Goal: Transaction & Acquisition: Obtain resource

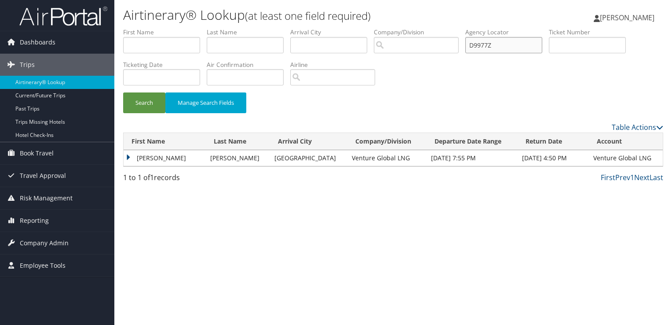
drag, startPoint x: 505, startPoint y: 50, endPoint x: 385, endPoint y: 69, distance: 121.6
click at [385, 28] on ul "First Name Last Name Departure City Arrival City Company/Division Airport/City …" at bounding box center [393, 28] width 540 height 0
paste input "N3W3"
type input "D9N3W3"
click at [151, 99] on button "Search" at bounding box center [144, 102] width 42 height 21
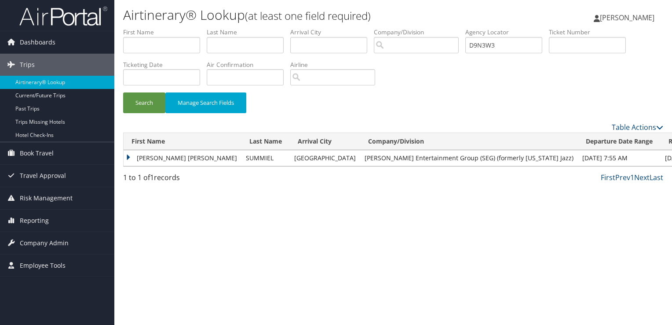
click at [178, 155] on td "OLIVIA DANIELLE" at bounding box center [183, 158] width 118 height 16
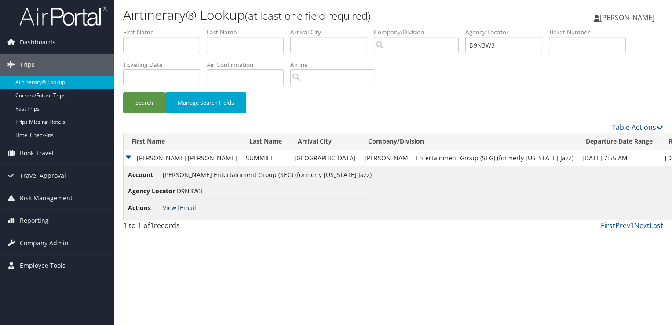
click at [166, 211] on link "View" at bounding box center [170, 207] width 14 height 8
click at [151, 108] on button "Search" at bounding box center [144, 102] width 42 height 21
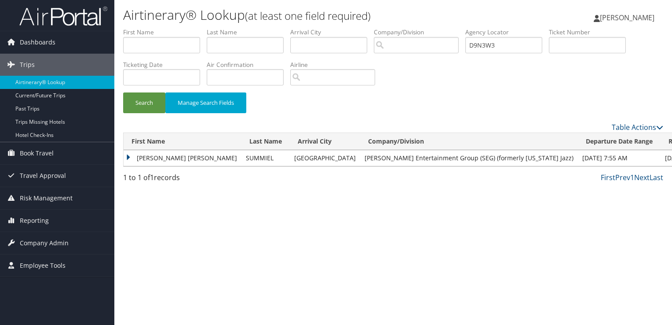
click at [173, 160] on td "OLIVIA DANIELLE" at bounding box center [183, 158] width 118 height 16
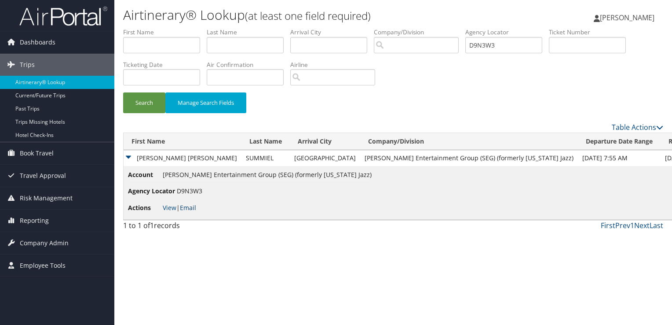
click at [195, 205] on link "Email" at bounding box center [188, 207] width 16 height 8
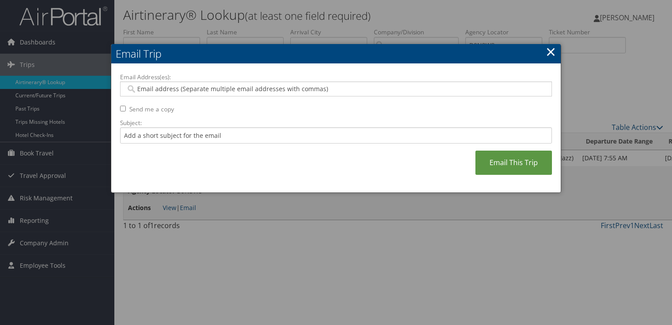
click at [223, 95] on div at bounding box center [336, 88] width 432 height 15
paste input "OLIVIA.SUMMIEL@UTAHJAZZ.COM"
type input "OLIVIA.SUMMIEL@UTAHJAZZ.COM"
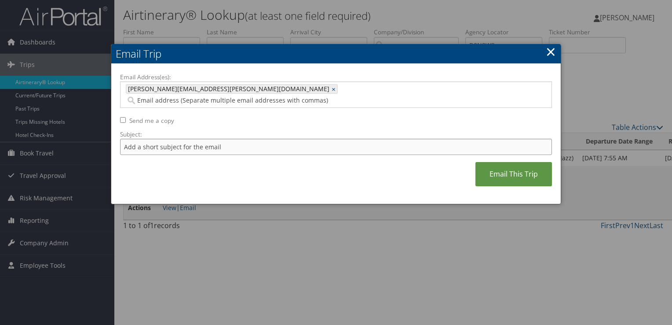
click at [200, 139] on input "Subject:" at bounding box center [336, 147] width 432 height 16
type input "Delta Flight Confirmation September 05 - 07"
click at [269, 139] on input "Delta Flight Confirmation September 05 - 07" at bounding box center [336, 147] width 432 height 16
click at [496, 165] on link "Email This Trip" at bounding box center [514, 174] width 77 height 24
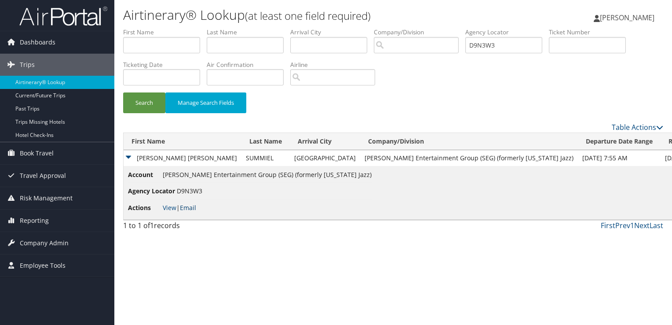
click at [190, 207] on link "Email" at bounding box center [188, 207] width 16 height 8
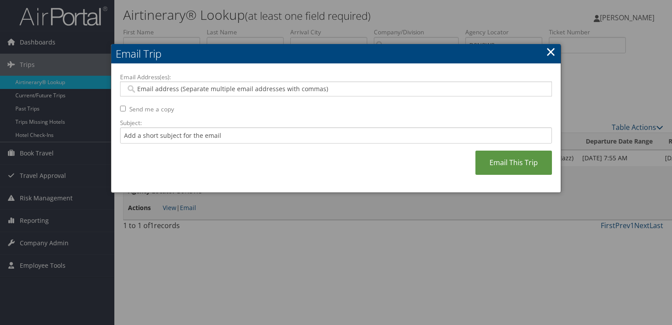
click at [551, 51] on link "×" at bounding box center [551, 52] width 10 height 18
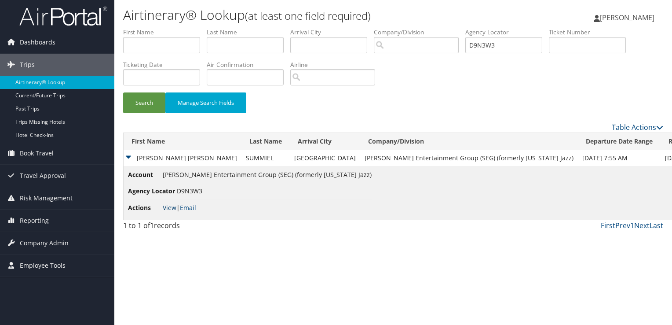
drag, startPoint x: 167, startPoint y: 213, endPoint x: 165, endPoint y: 204, distance: 9.4
click at [167, 212] on li "Actions View | Email" at bounding box center [250, 208] width 244 height 16
click at [165, 203] on link "View" at bounding box center [170, 207] width 14 height 8
click at [506, 49] on input "D9N3W3" at bounding box center [503, 45] width 77 height 16
click at [505, 49] on input "D9N3W3" at bounding box center [503, 45] width 77 height 16
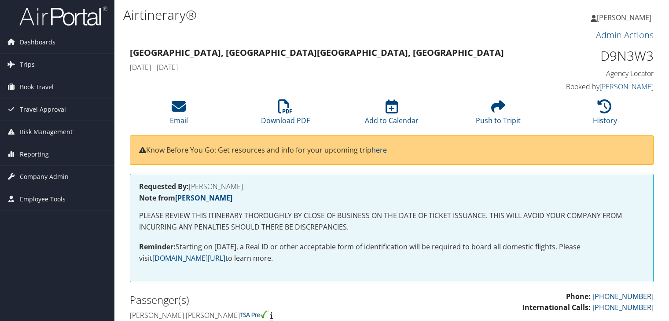
click at [285, 110] on icon at bounding box center [285, 106] width 14 height 14
